Goal: Task Accomplishment & Management: Manage account settings

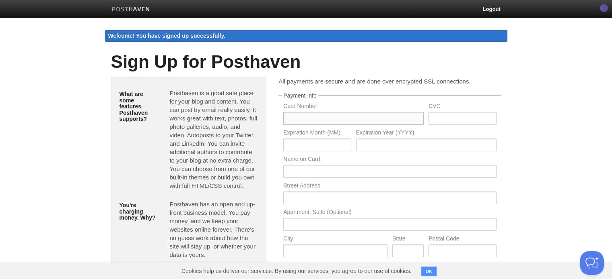
click at [384, 112] on input "text" at bounding box center [353, 118] width 140 height 13
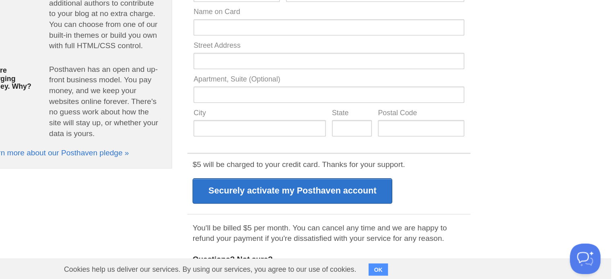
scroll to position [91, 0]
